Goal: Use online tool/utility

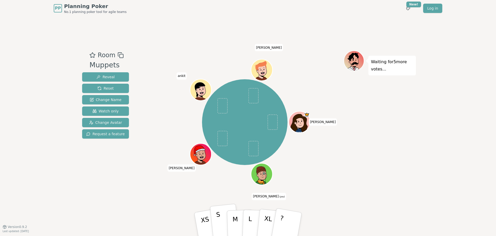
click at [224, 223] on button "S" at bounding box center [225, 223] width 30 height 41
click at [218, 224] on p "S" at bounding box center [219, 224] width 7 height 28
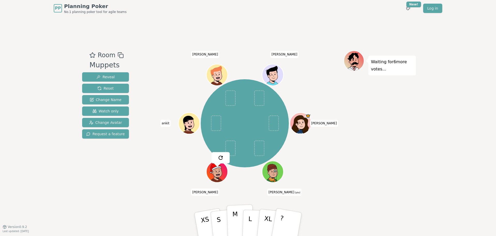
click at [236, 217] on p "M" at bounding box center [235, 224] width 6 height 28
click at [225, 213] on button "S" at bounding box center [225, 223] width 30 height 41
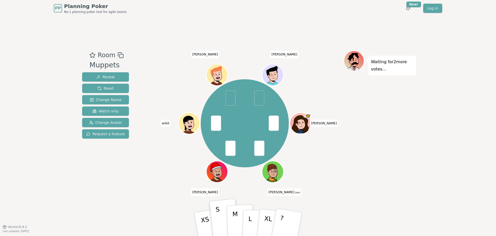
click at [237, 216] on p "M" at bounding box center [235, 224] width 6 height 28
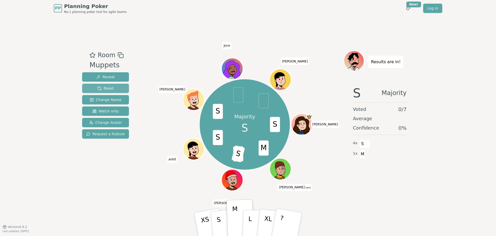
click at [105, 88] on span "Reset" at bounding box center [105, 88] width 16 height 5
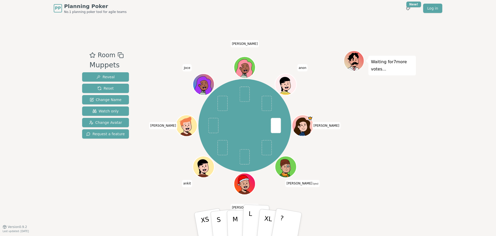
click at [252, 221] on button "L" at bounding box center [255, 224] width 27 height 40
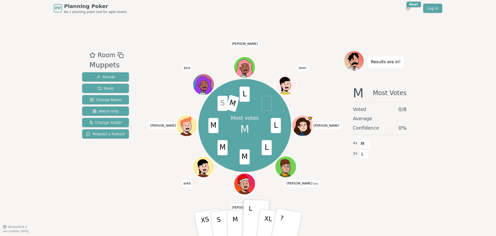
drag, startPoint x: 238, startPoint y: 137, endPoint x: 213, endPoint y: 31, distance: 109.1
click at [213, 31] on div "Room Muppets Reveal Reset Change Name Watch only Change Avatar Request a featur…" at bounding box center [248, 122] width 336 height 210
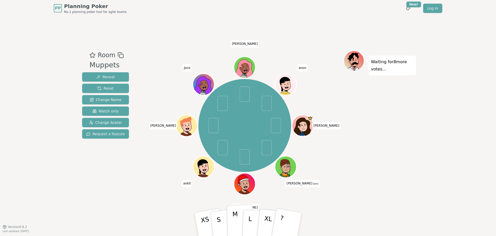
click at [233, 217] on p "M" at bounding box center [235, 224] width 6 height 28
click at [223, 222] on button "S" at bounding box center [225, 223] width 30 height 41
click at [231, 220] on button "M" at bounding box center [240, 224] width 27 height 40
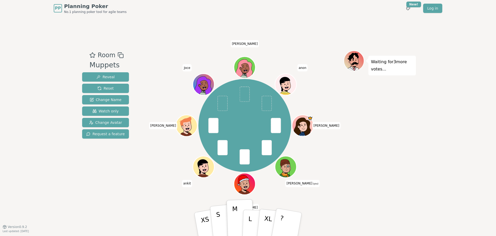
click at [224, 219] on button "S" at bounding box center [225, 223] width 30 height 41
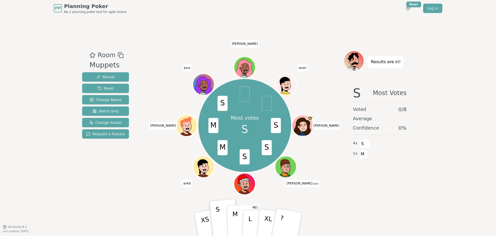
click at [231, 218] on button "M" at bounding box center [240, 224] width 27 height 40
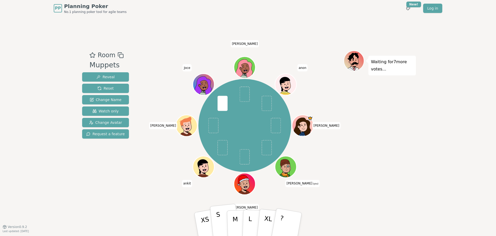
click at [224, 220] on button "S" at bounding box center [225, 223] width 30 height 41
click at [231, 215] on button "M" at bounding box center [240, 224] width 27 height 40
